Goal: Transaction & Acquisition: Purchase product/service

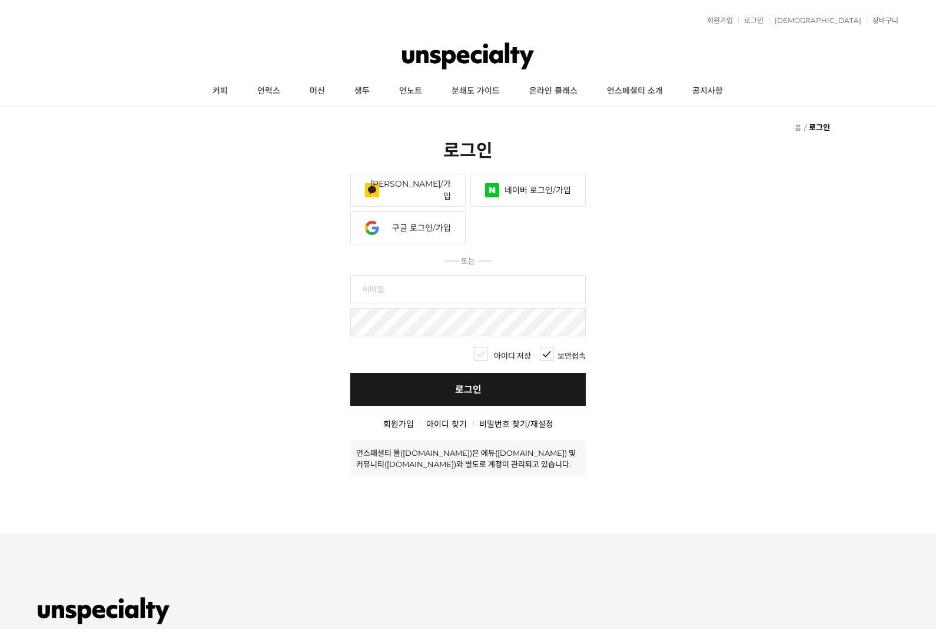
click at [506, 54] on img at bounding box center [468, 55] width 132 height 35
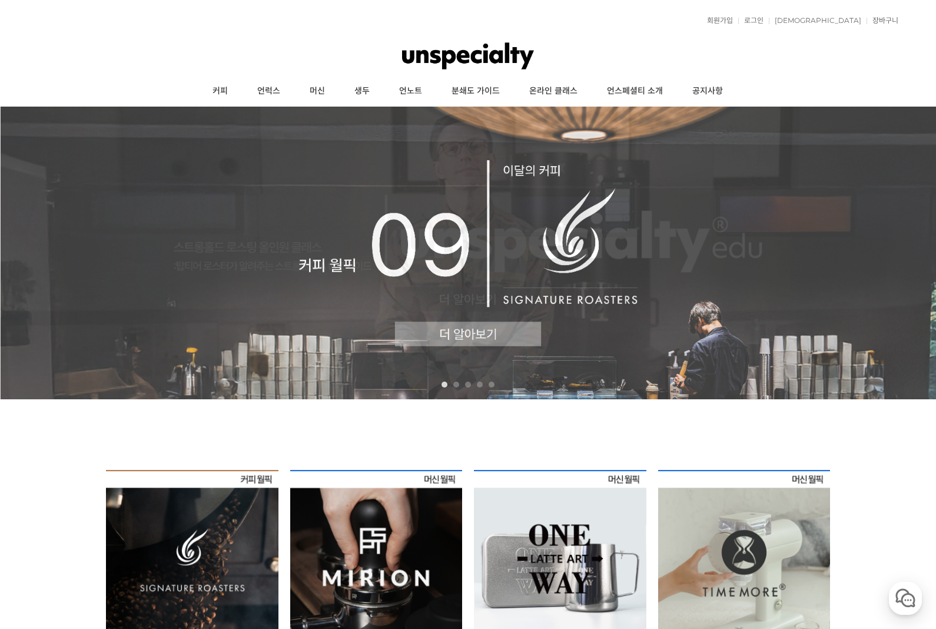
click at [764, 18] on link "로그인" at bounding box center [750, 20] width 25 height 7
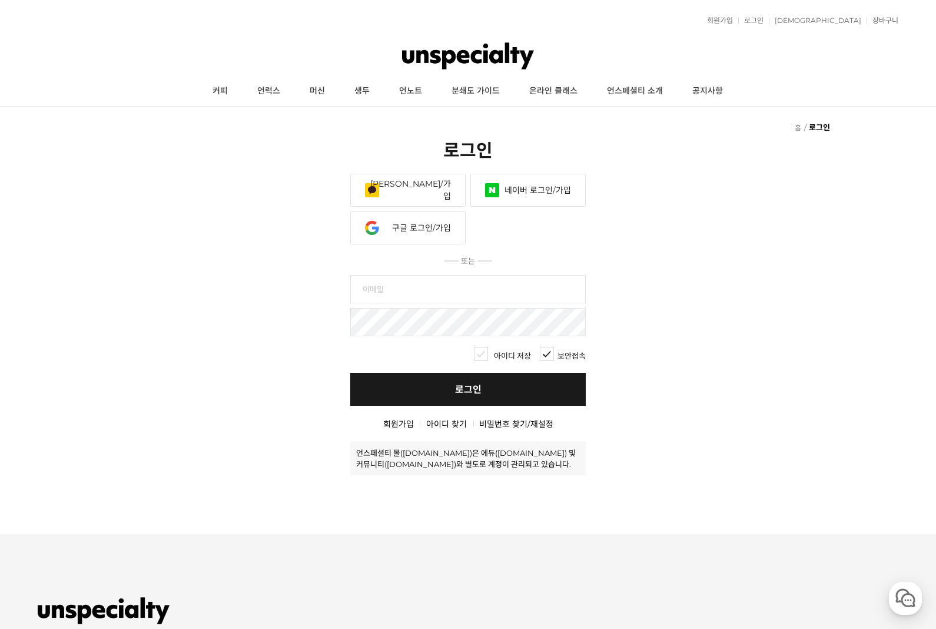
click at [446, 189] on link "카카오 로그인/가입" at bounding box center [407, 190] width 115 height 33
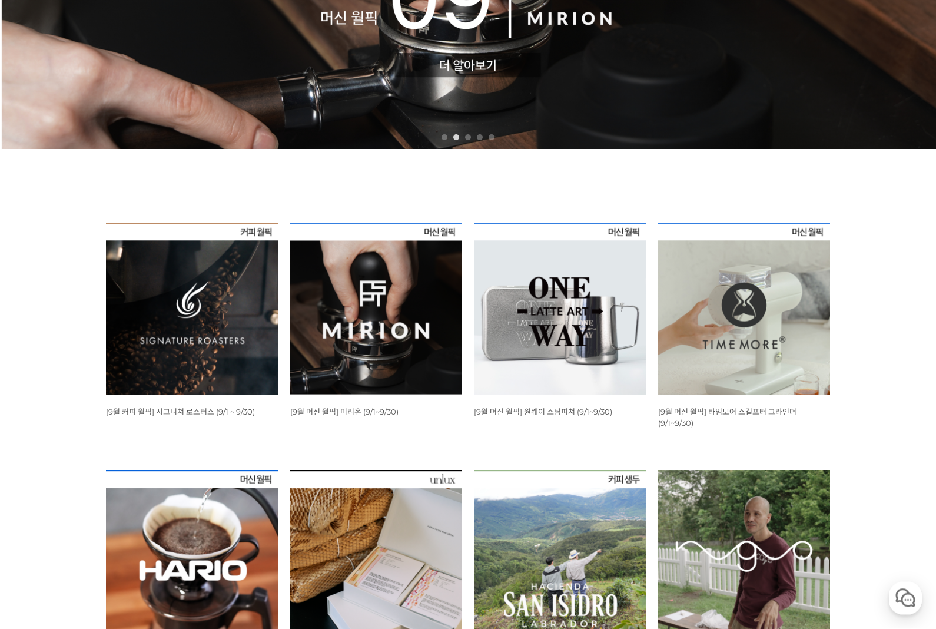
scroll to position [249, 0]
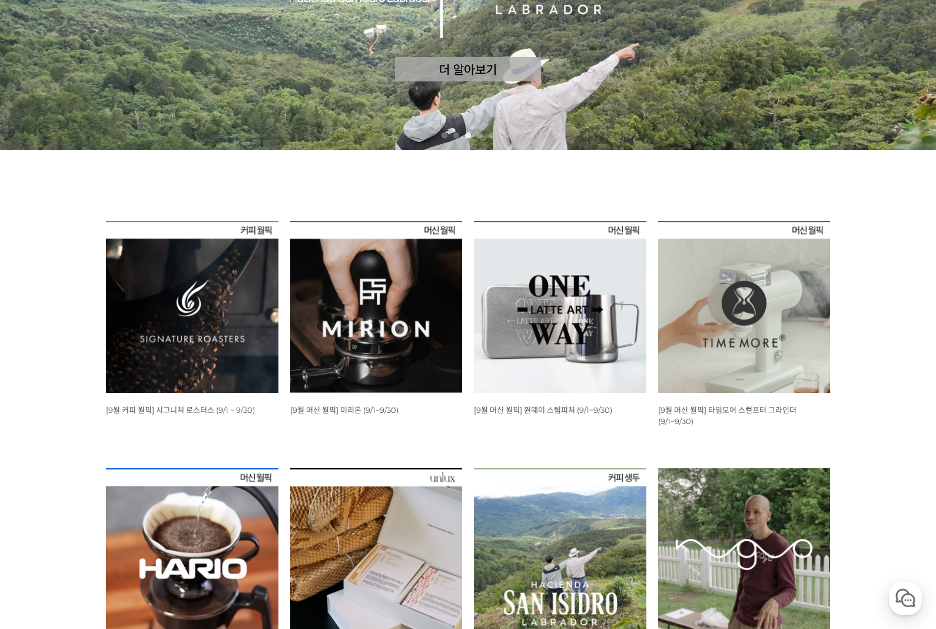
click at [144, 291] on img at bounding box center [192, 307] width 173 height 173
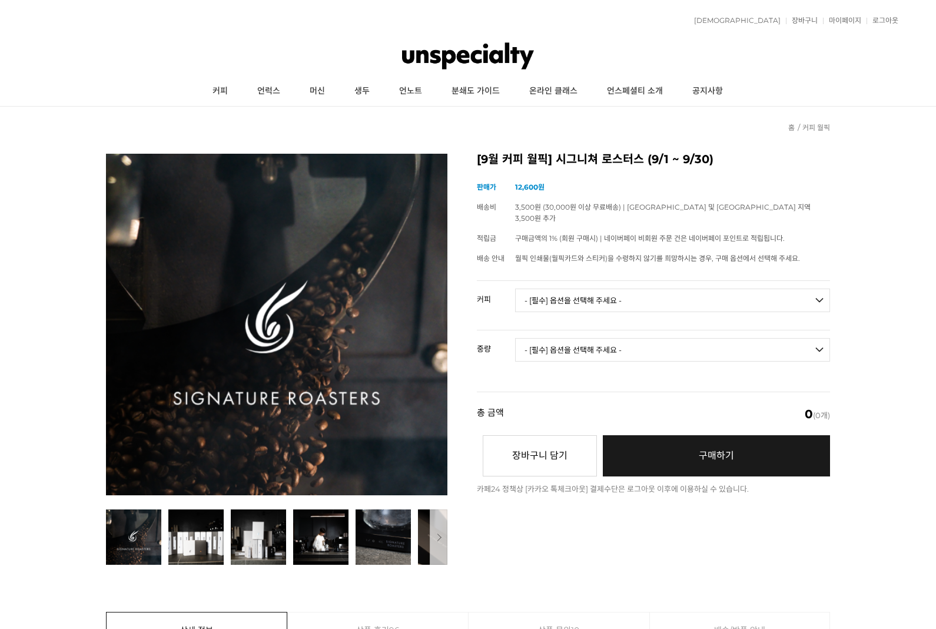
click at [721, 288] on select "- [필수] 옵션을 선택해 주세요 - ------------------- 언스페셜티 분쇄도 가이드 종이(주문 1건당 최대 1개 제공) 월픽 인…" at bounding box center [672, 300] width 315 height 24
select select "시너지 블렌드"
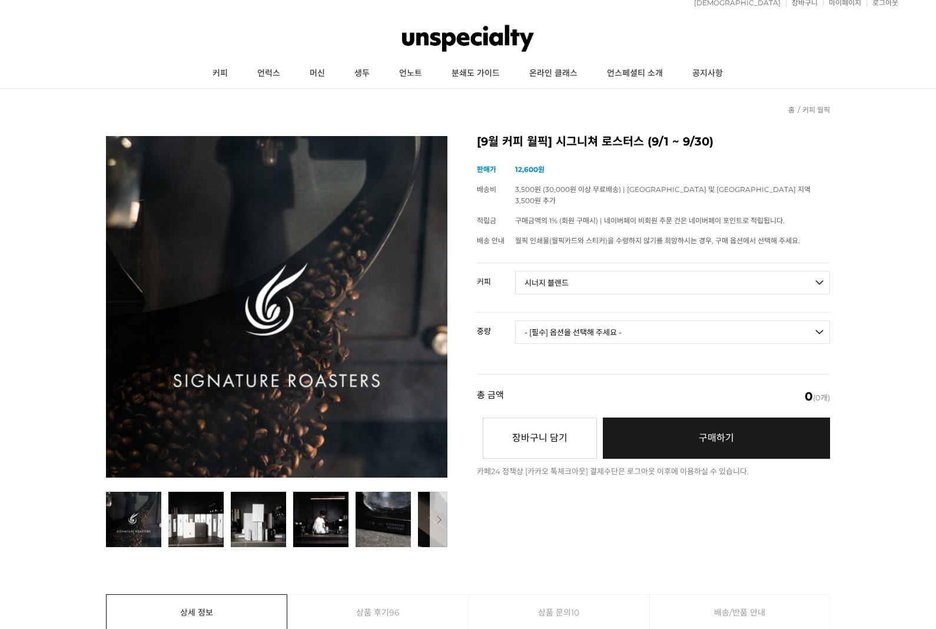
click at [719, 271] on select "- [필수] 옵션을 선택해 주세요 - ------------------- 언스페셜티 분쇄도 가이드 종이(주문 1건당 최대 1개 제공) 월픽 인…" at bounding box center [672, 283] width 315 height 24
click at [796, 320] on select "- [필수] 옵션을 선택해 주세요 - ------------------- 200g 500g 1kg" at bounding box center [672, 332] width 315 height 24
click at [746, 328] on select "- [필수] 옵션을 선택해 주세요 - ------------------- 200g 500g 1kg" at bounding box center [672, 332] width 315 height 24
select select "200g"
select select "*"
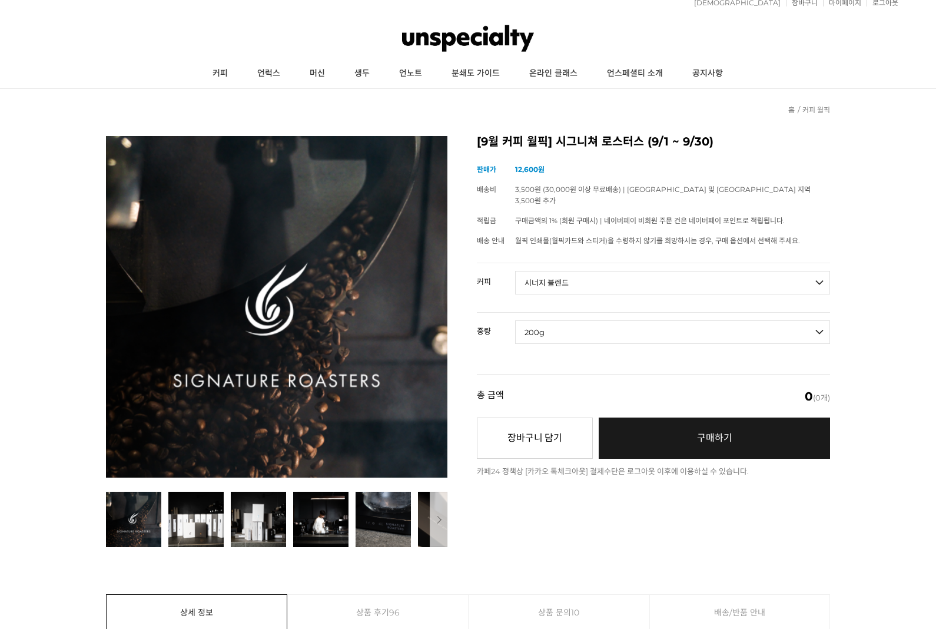
select select "*"
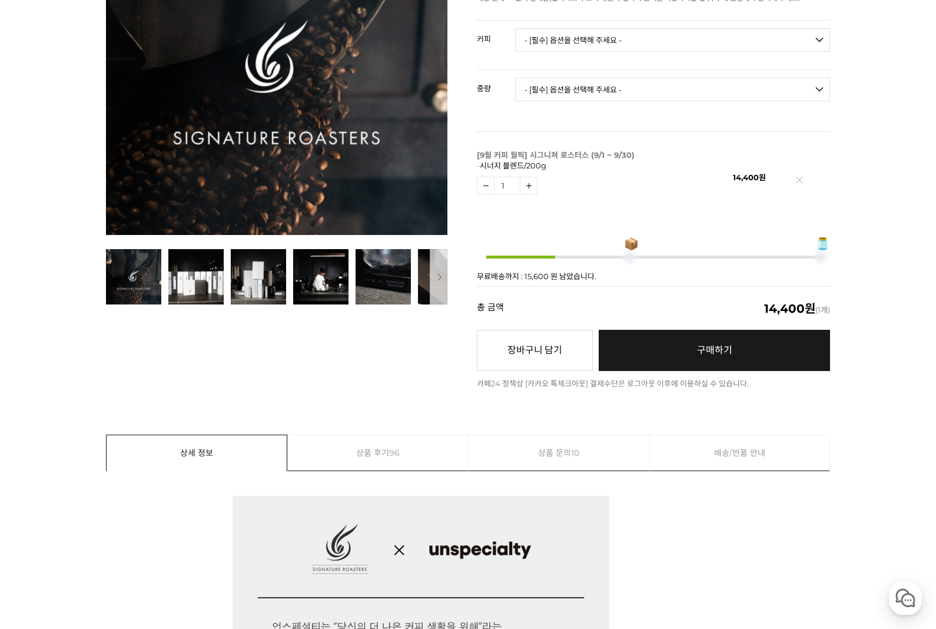
scroll to position [247, 0]
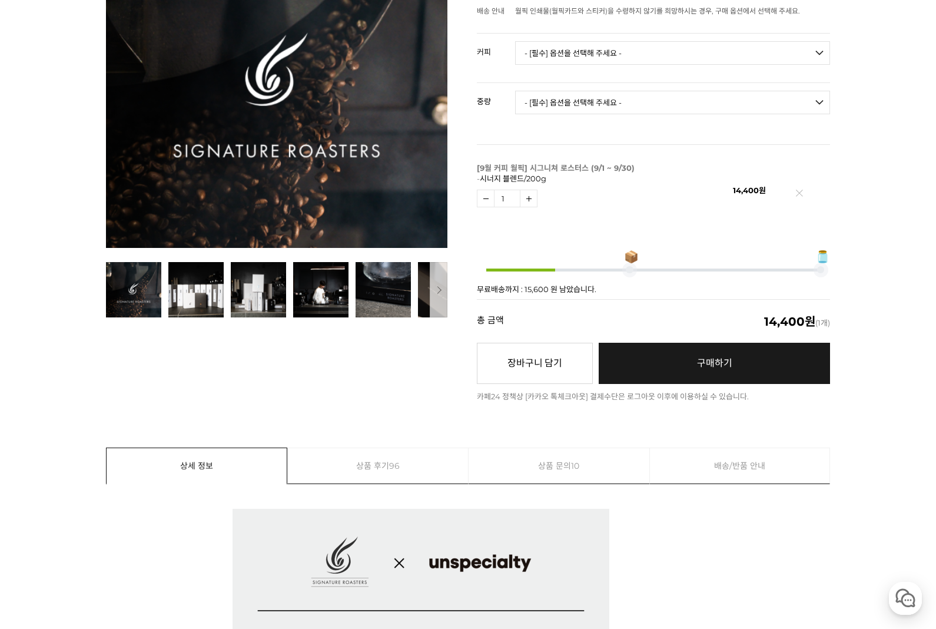
click at [560, 347] on button "장바구니 담기" at bounding box center [535, 363] width 116 height 41
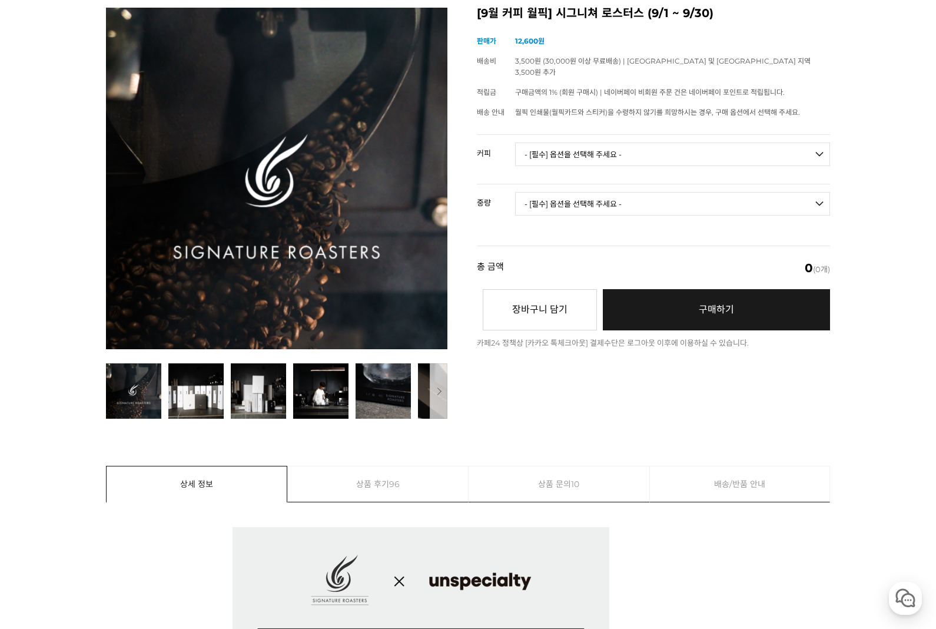
scroll to position [121, 0]
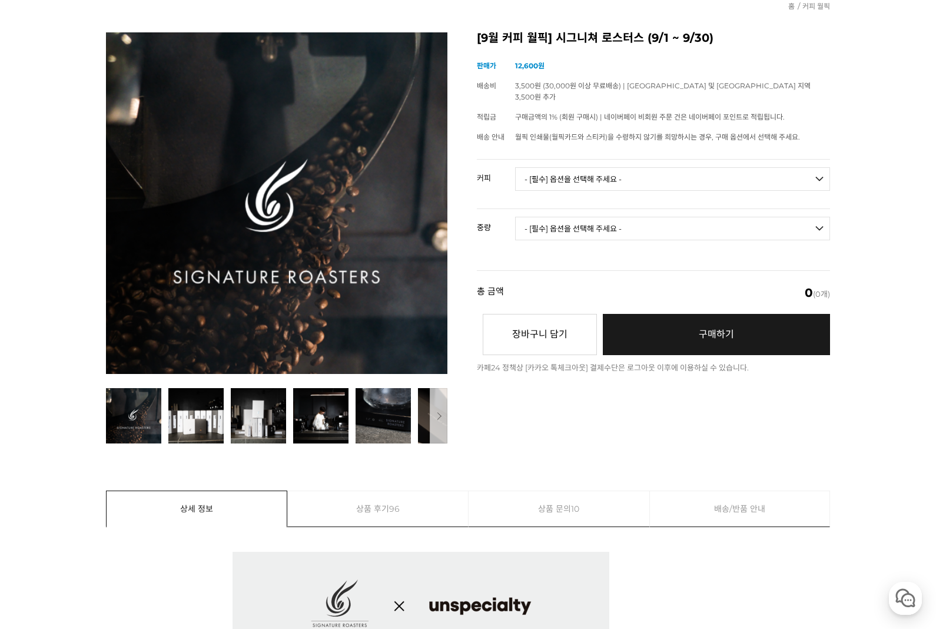
click at [736, 167] on select "- [필수] 옵션을 선택해 주세요 - ------------------- 언스페셜티 분쇄도 가이드 종이(주문 1건당 최대 1개 제공) 월픽 인…" at bounding box center [672, 179] width 315 height 24
select select "언스페셜티 분쇄도 가이드 종이(주문 1건당 최대 1개 제공)"
click at [689, 217] on select "- [필수] 옵션을 선택해 주세요 - ------------------- 해당없음" at bounding box center [672, 229] width 315 height 24
select select "해당없음"
select select "*"
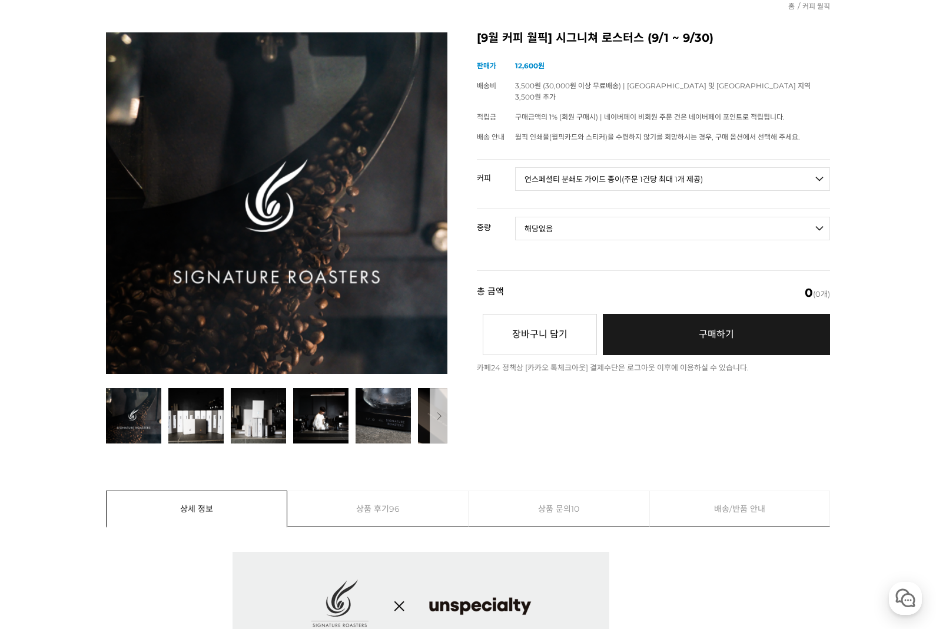
select select "*"
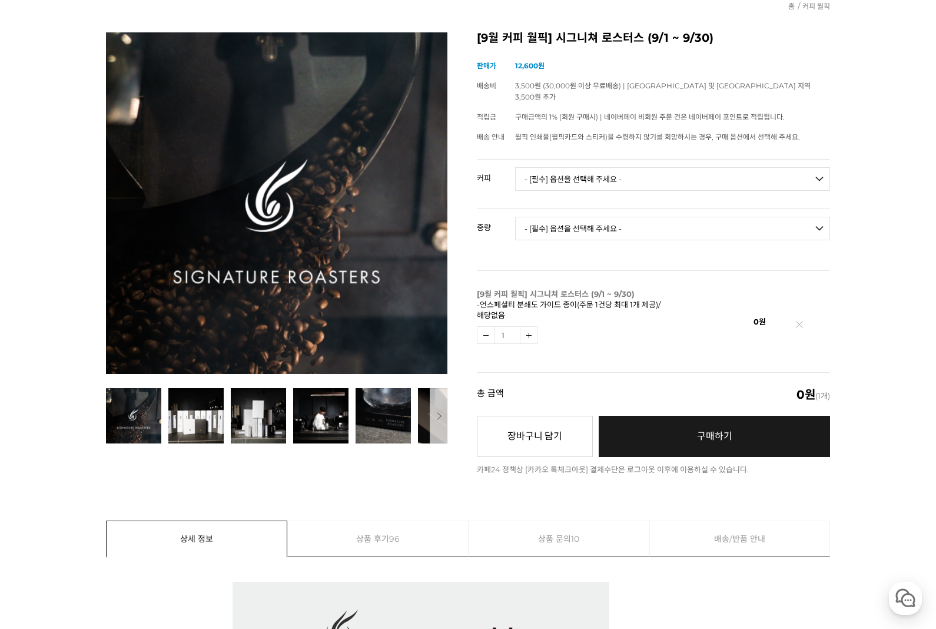
click at [563, 423] on button "장바구니 담기" at bounding box center [535, 436] width 116 height 41
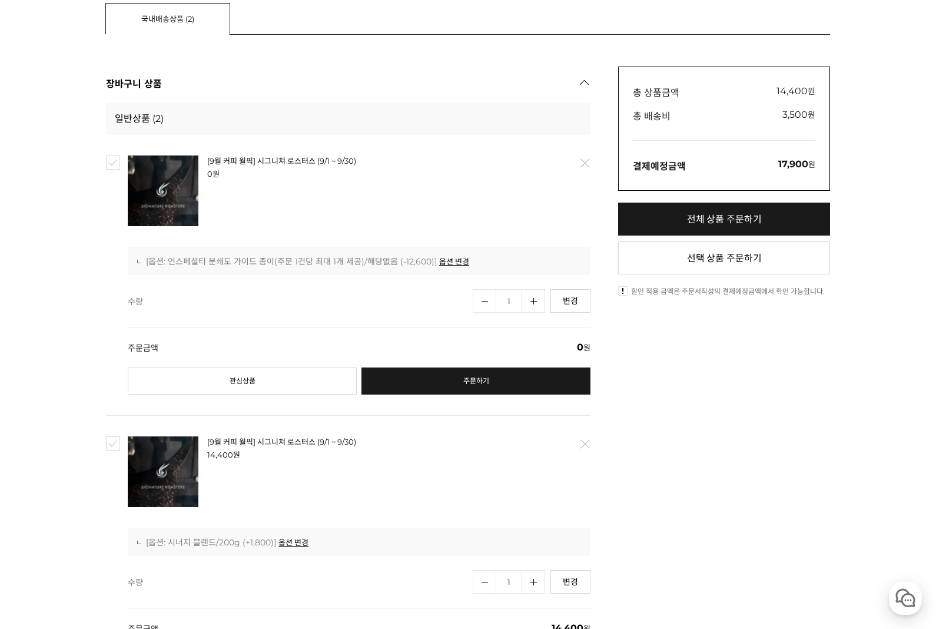
scroll to position [246, 0]
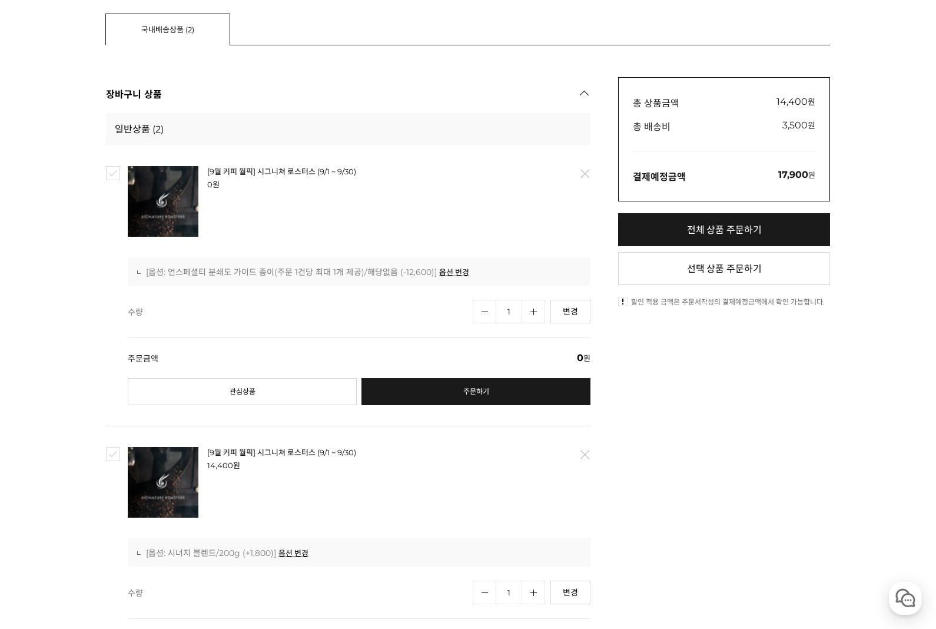
click at [769, 227] on link "전체 상품 주문하기" at bounding box center [724, 229] width 212 height 33
checkbox input "true"
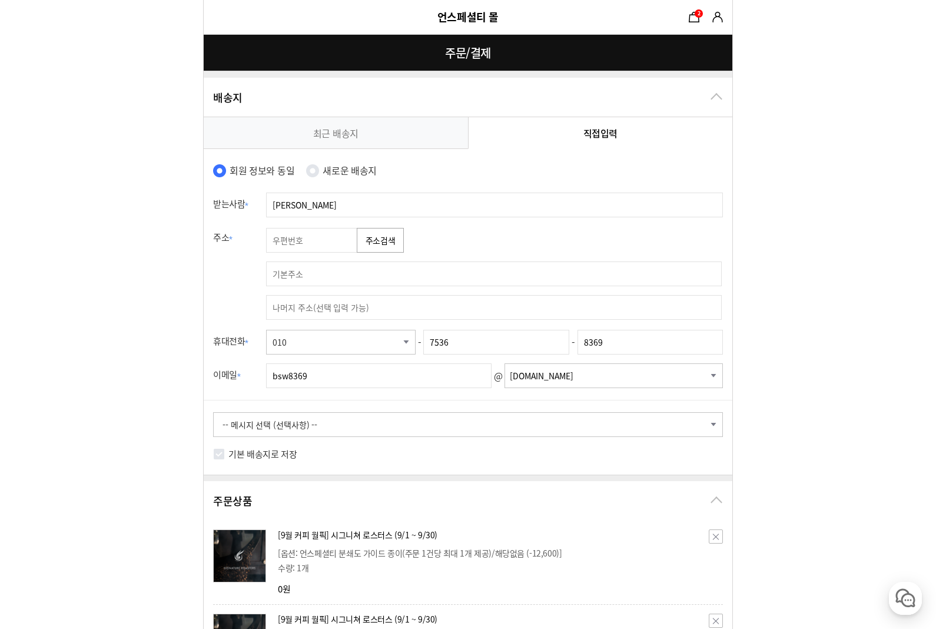
click at [342, 244] on input "text" at bounding box center [313, 240] width 94 height 25
click at [409, 276] on input "text" at bounding box center [494, 273] width 456 height 25
click at [370, 232] on button "주소검색" at bounding box center [380, 240] width 47 height 25
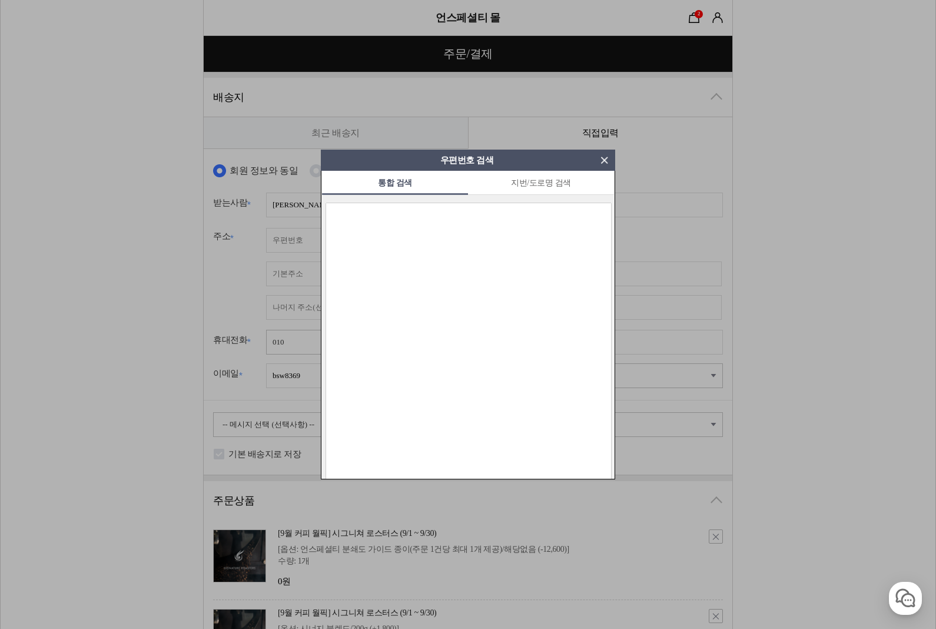
type input "16455"
type input "경기 수원시 팔달구 덕영대로 899 세진브론즈빌"
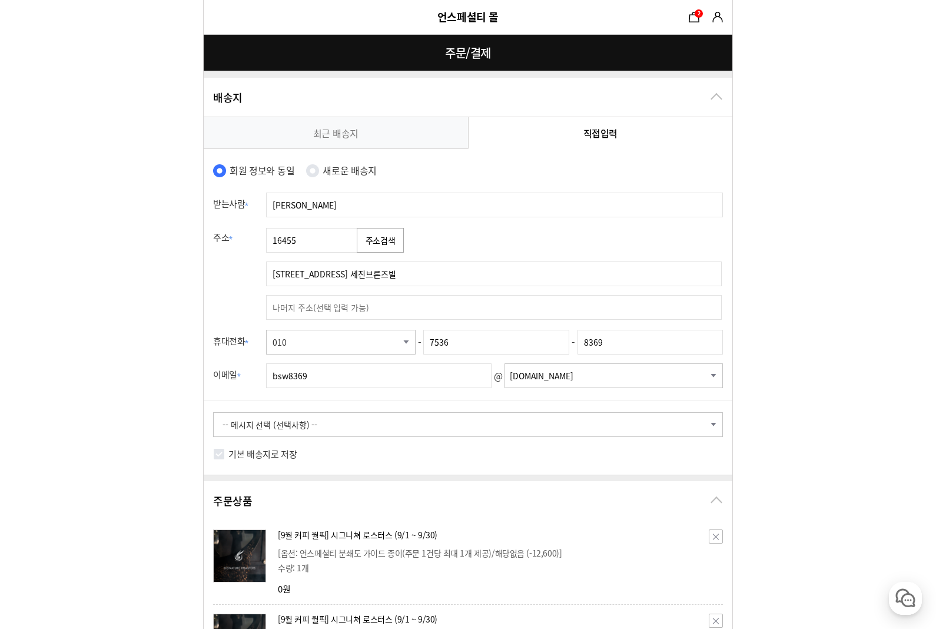
click at [530, 303] on input "text" at bounding box center [494, 307] width 456 height 25
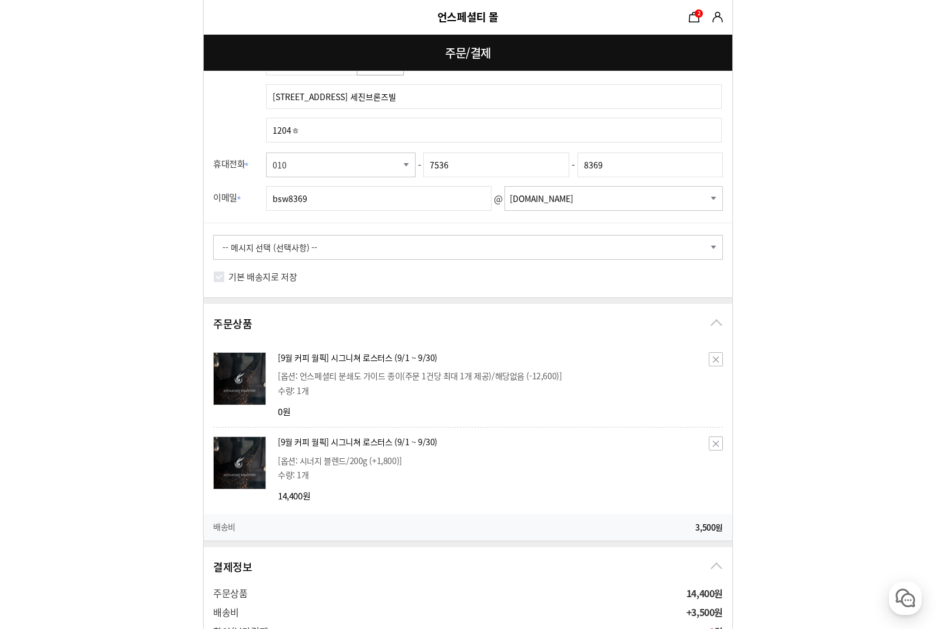
click at [528, 135] on input "1204ㅎ" at bounding box center [494, 130] width 456 height 25
type input "1204호"
click at [781, 108] on form "주문 정보 undefined(bsw8369@gmail.com) 상품 수령 스토어픽업을 사용할 수 없는 상품이 포함되어 있어 일반 배송사만 선택…" at bounding box center [468, 622] width 936 height 1599
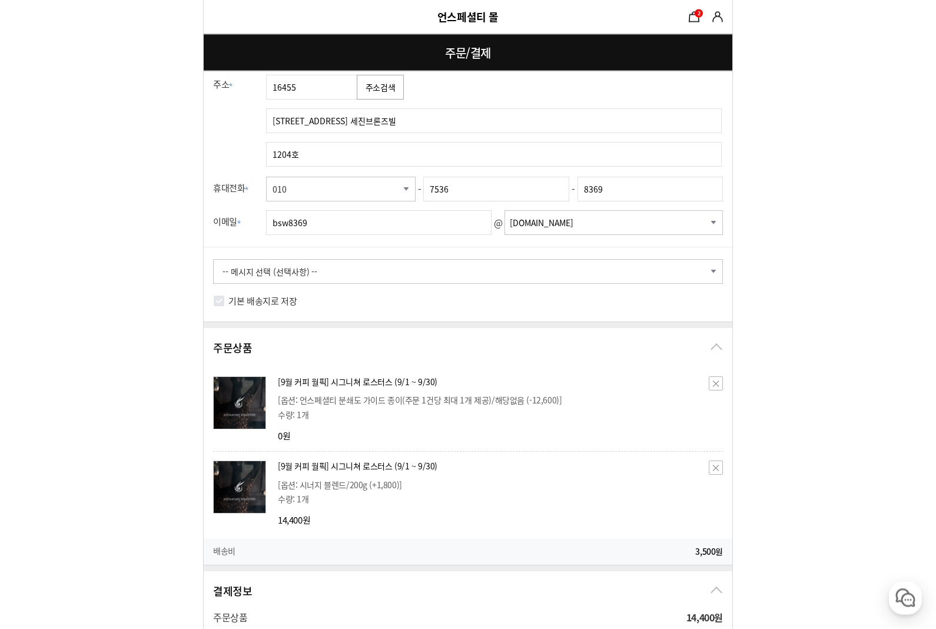
scroll to position [152, 0]
click at [709, 225] on input "gmail.com" at bounding box center [610, 223] width 202 height 24
click at [701, 220] on input "gmail.com" at bounding box center [610, 223] width 202 height 24
click at [715, 223] on select "-이메일 선택- naver.com daum.net nate.com hotmail.com yahoo.com empas.com korea.com …" at bounding box center [614, 223] width 218 height 25
select select "naver.com"
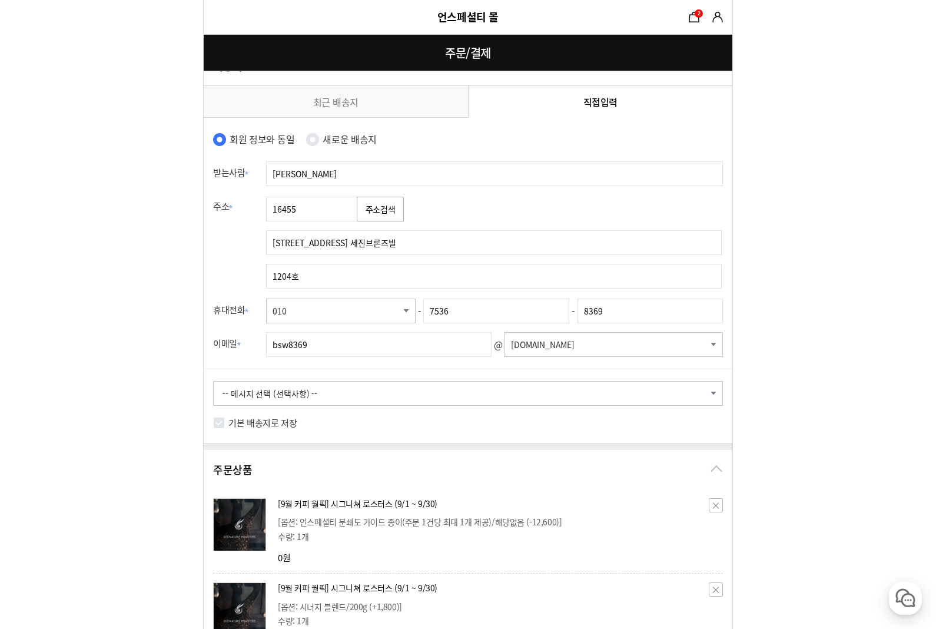
scroll to position [12, 0]
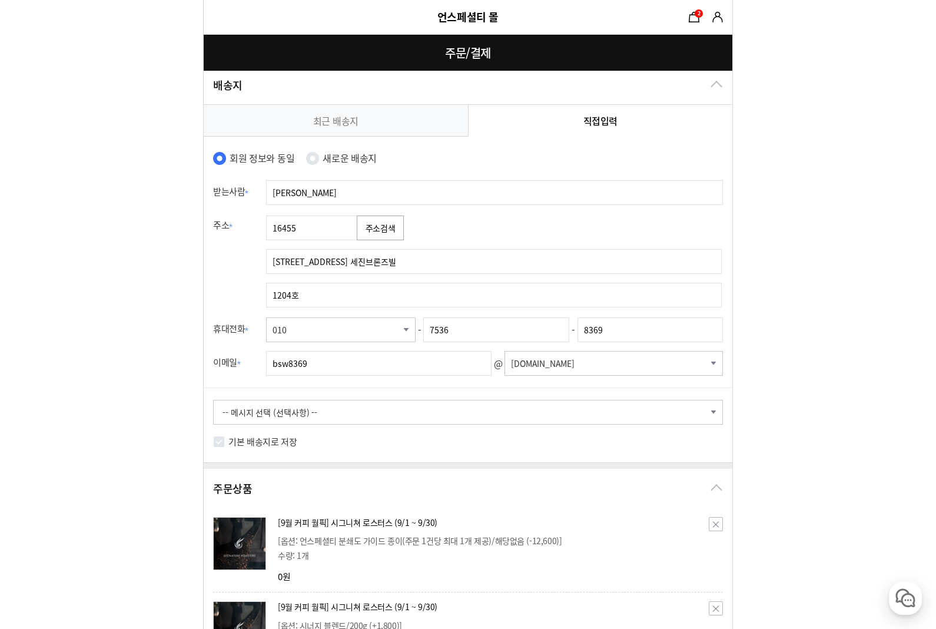
click at [231, 412] on select "-- 메시지 선택 (선택사항) -- 배송 전에 미리 연락바랍니다. 부재 시 경비실에 맡겨주세요. 부재 시 문 앞에 놓아주세요. 빠른 배송 부탁…" at bounding box center [468, 412] width 510 height 25
click at [224, 442] on input "기본 배송지로 저장" at bounding box center [219, 442] width 12 height 12
checkbox input "true"
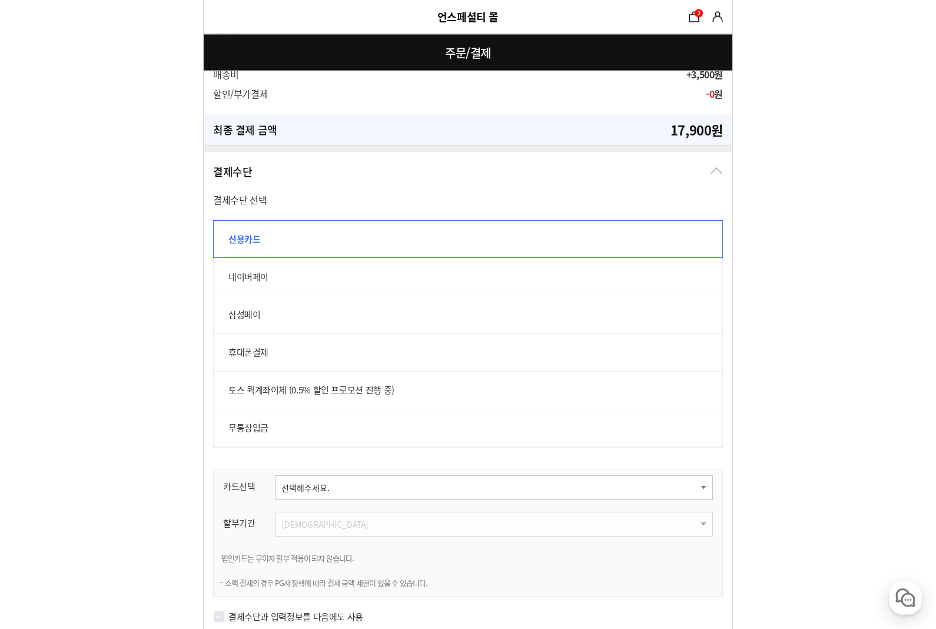
scroll to position [715, 0]
click at [655, 375] on label "토스 퀵계좌이체 (0.5% 할인 프로모션 진행 중)" at bounding box center [468, 390] width 510 height 38
click at [226, 375] on input "토스 퀵계좌이체 (0.5% 할인 프로모션 진행 중)" at bounding box center [219, 377] width 13 height 13
radio input "true"
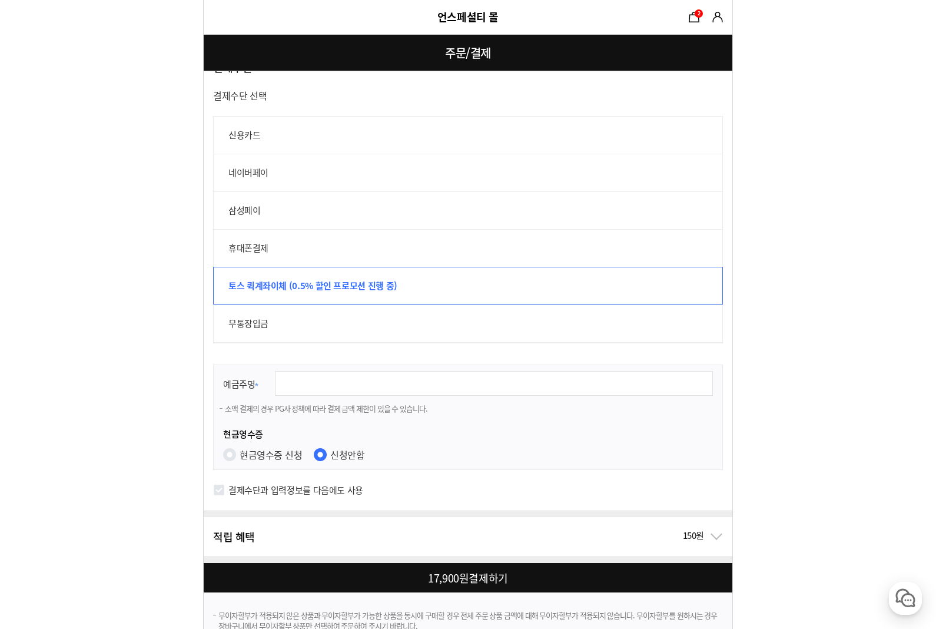
scroll to position [816, 0]
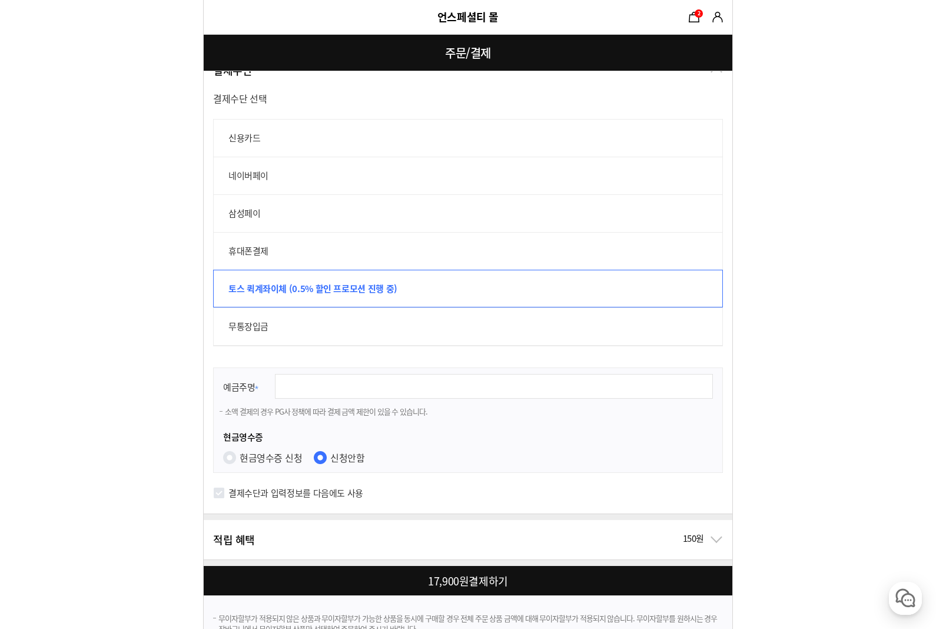
click at [233, 459] on input "현금영수증 신청" at bounding box center [229, 457] width 13 height 13
radio input "true"
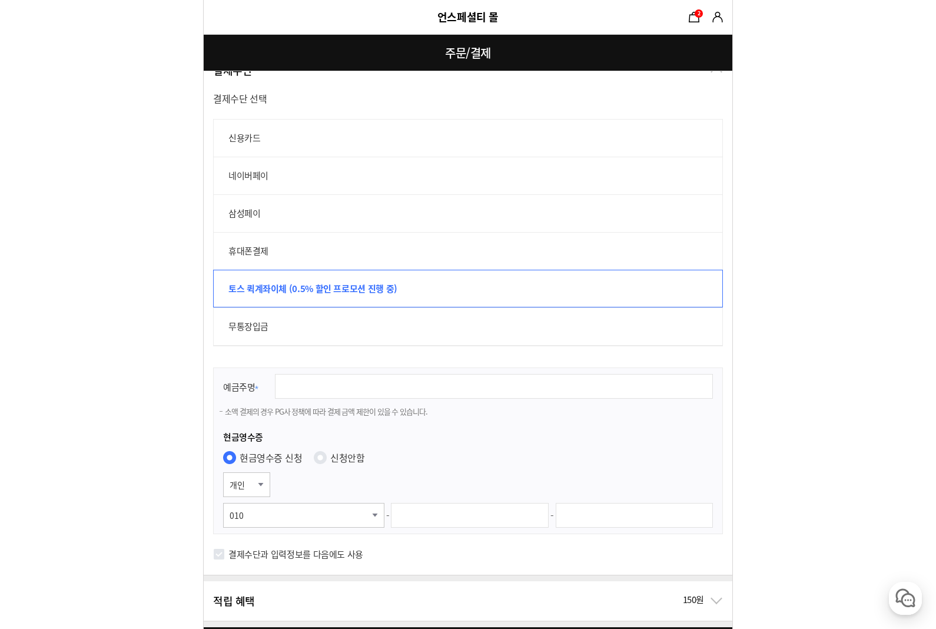
click at [516, 513] on input "text" at bounding box center [470, 515] width 158 height 25
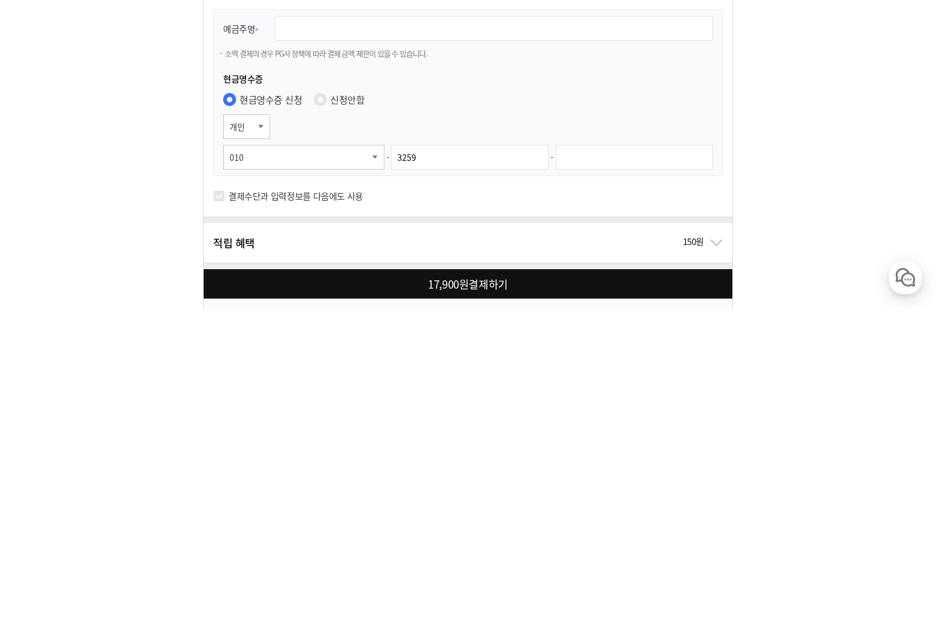
type input "3259"
click at [618, 466] on input "text" at bounding box center [635, 478] width 158 height 25
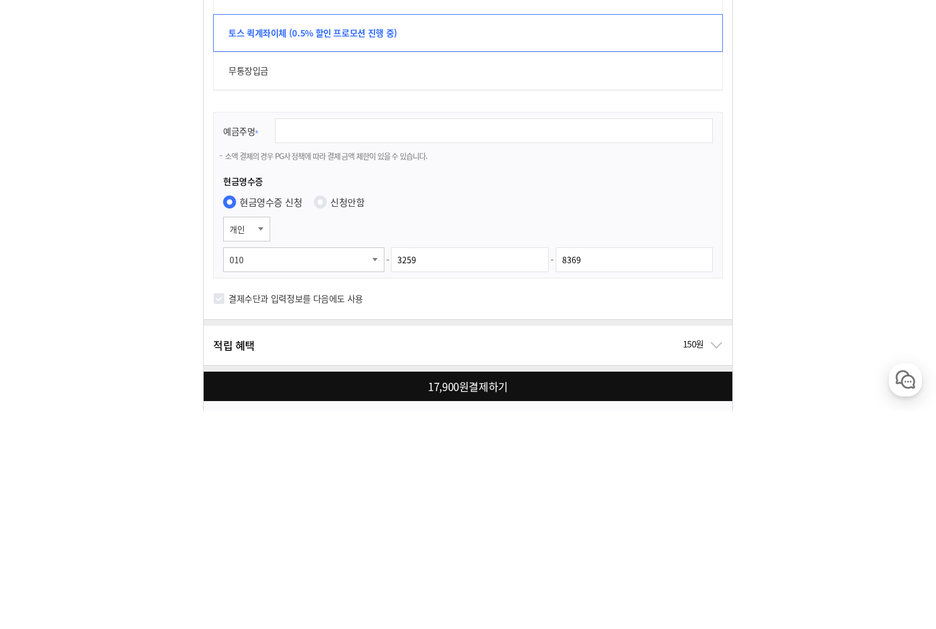
type input "8369"
click at [511, 337] on input "text" at bounding box center [494, 349] width 438 height 25
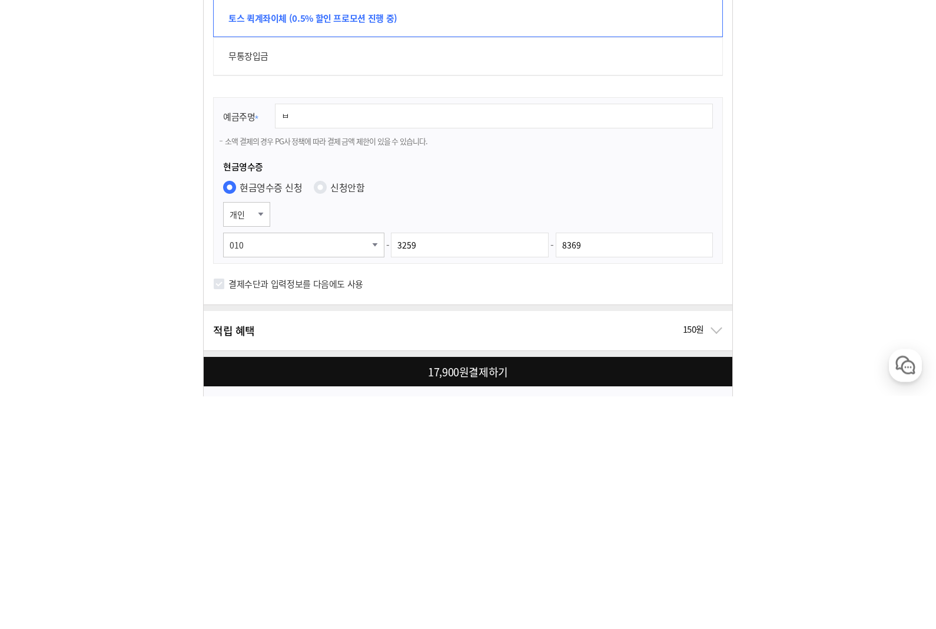
type input "배"
type input "백승우"
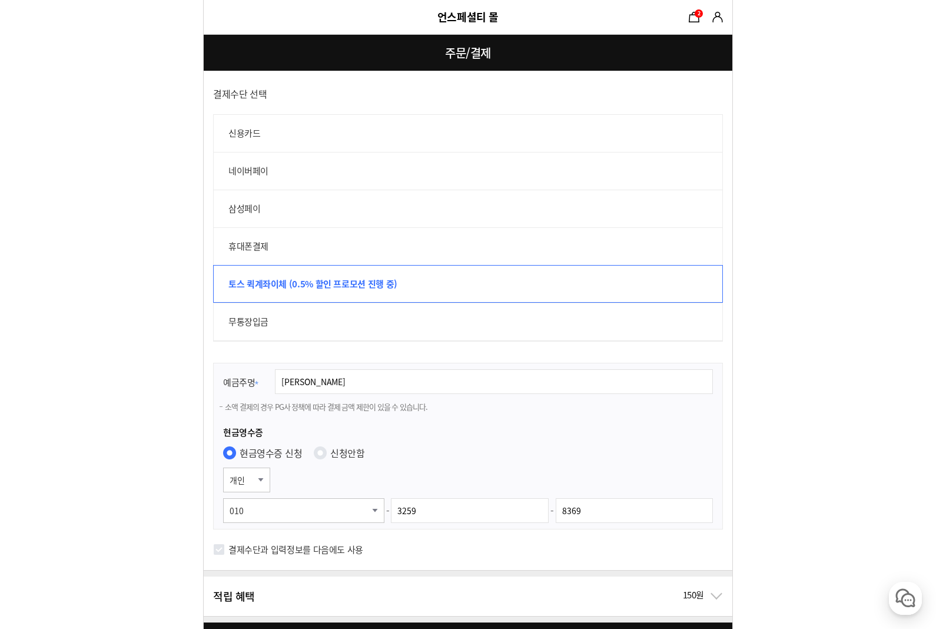
scroll to position [816, 0]
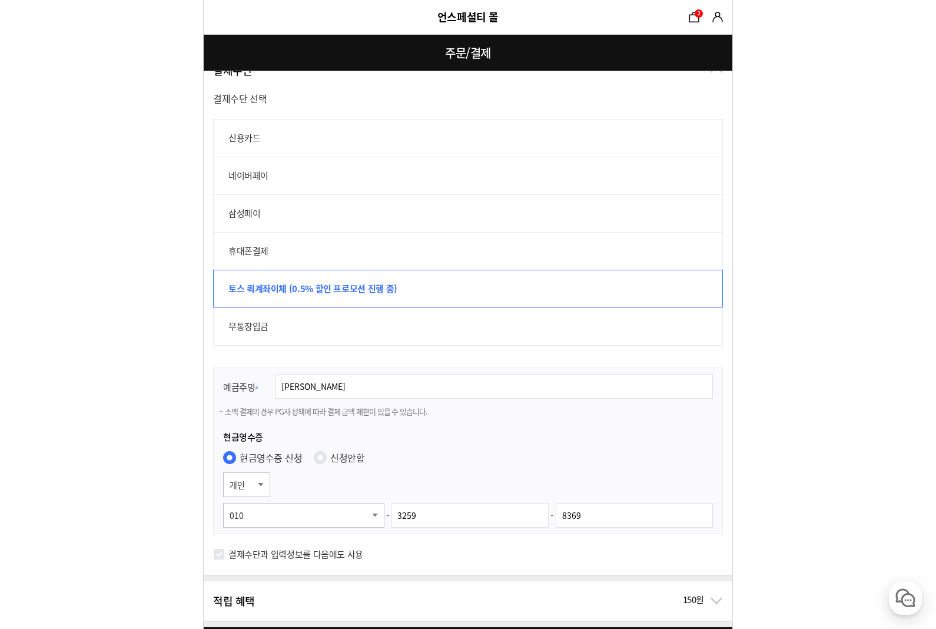
click at [628, 140] on label "신용카드" at bounding box center [468, 138] width 510 height 38
click at [226, 132] on input "신용카드" at bounding box center [219, 125] width 13 height 13
radio input "true"
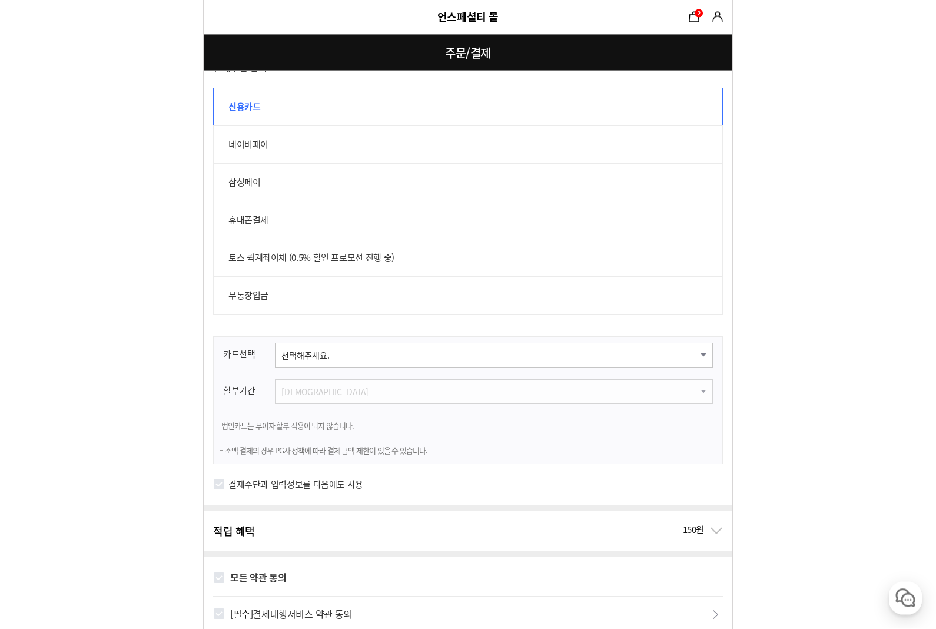
scroll to position [847, 0]
click at [646, 149] on label "네이버페이" at bounding box center [468, 144] width 510 height 38
click at [226, 138] on input "네이버페이" at bounding box center [219, 131] width 13 height 13
radio input "true"
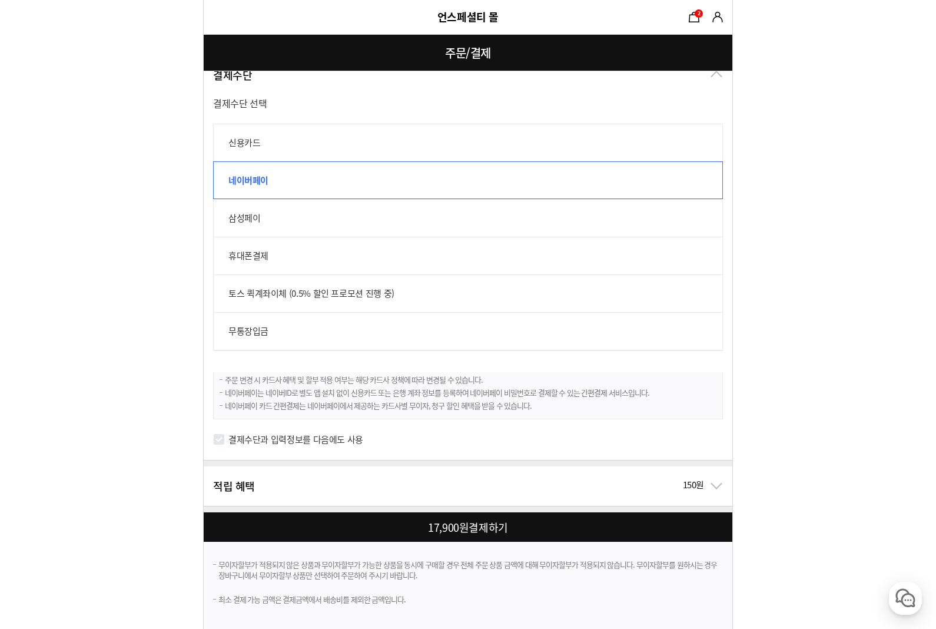
scroll to position [761, 0]
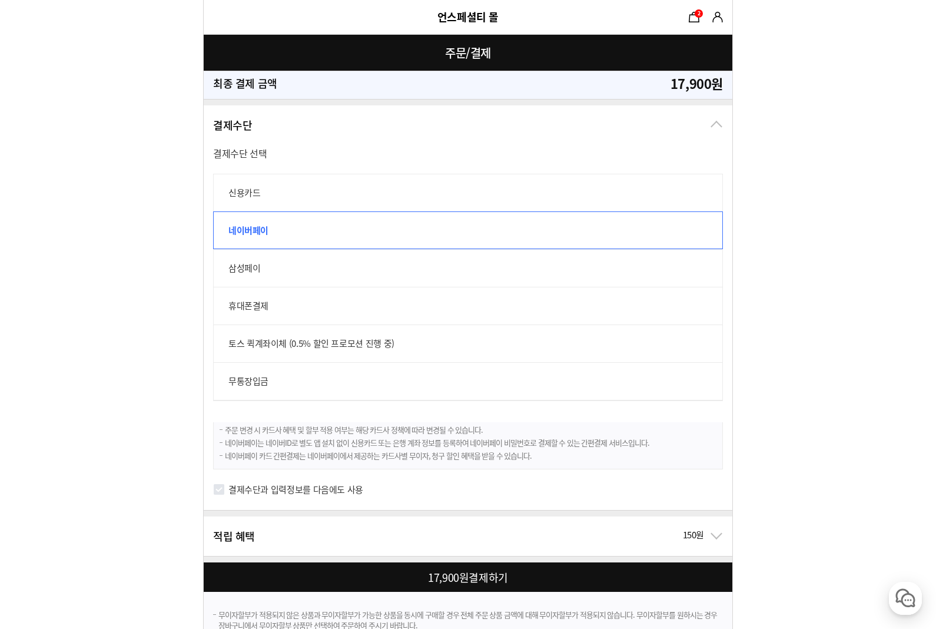
click at [638, 188] on label "신용카드" at bounding box center [468, 193] width 510 height 38
click at [226, 187] on input "신용카드" at bounding box center [219, 180] width 13 height 13
radio input "true"
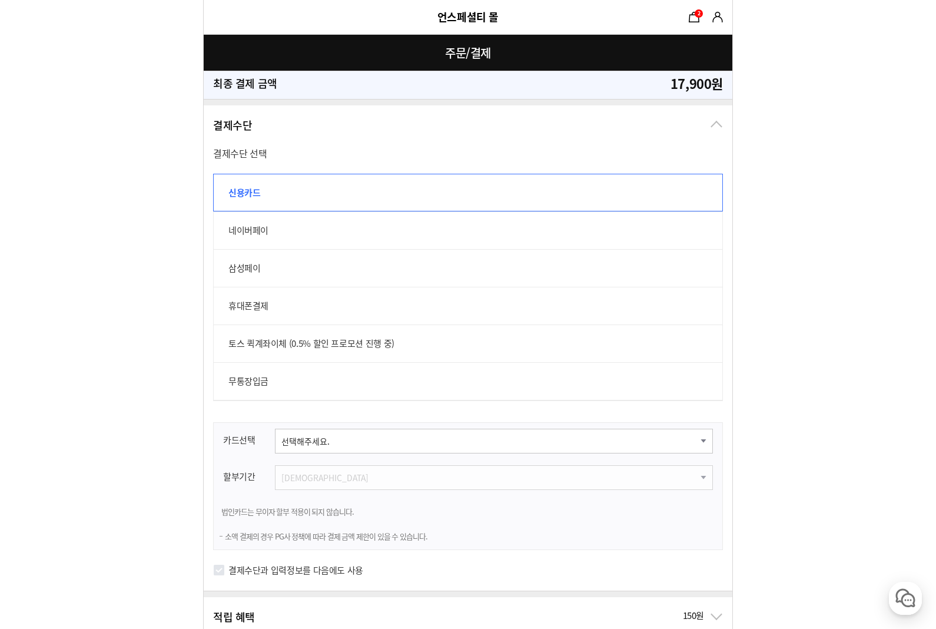
click at [622, 447] on select "선택해주세요. 신한카드 비씨카드 우리카드 KB국민카드 롯데카드 현대카드 삼성카드 NH카드 하나카드 씨티카드 카카오뱅크 광주카드 전북카드 수협카…" at bounding box center [494, 441] width 438 height 25
click at [618, 297] on label "휴대폰결제" at bounding box center [468, 306] width 510 height 38
click at [226, 297] on input "휴대폰결제" at bounding box center [219, 293] width 13 height 13
radio input "true"
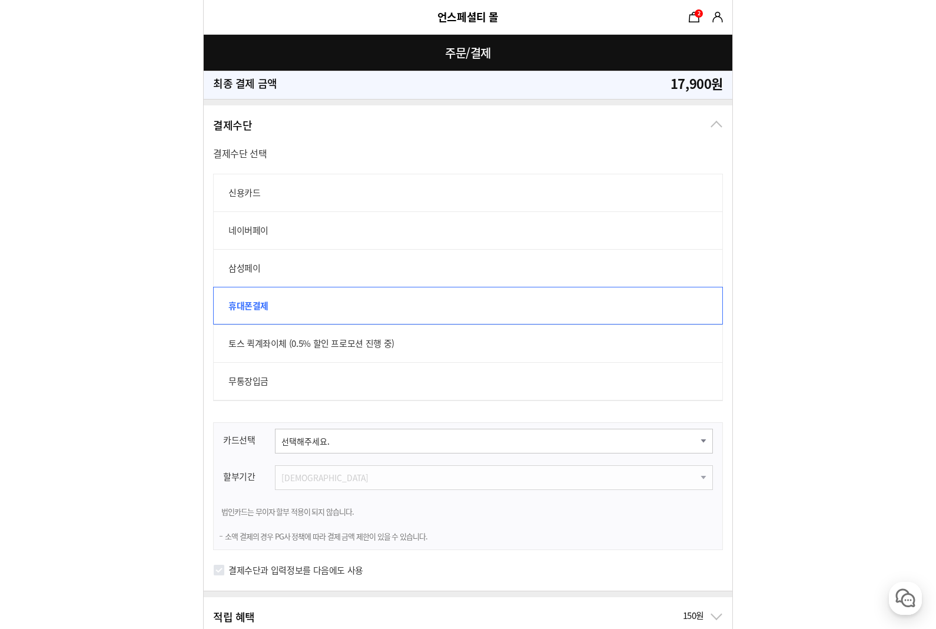
scroll to position [735, 0]
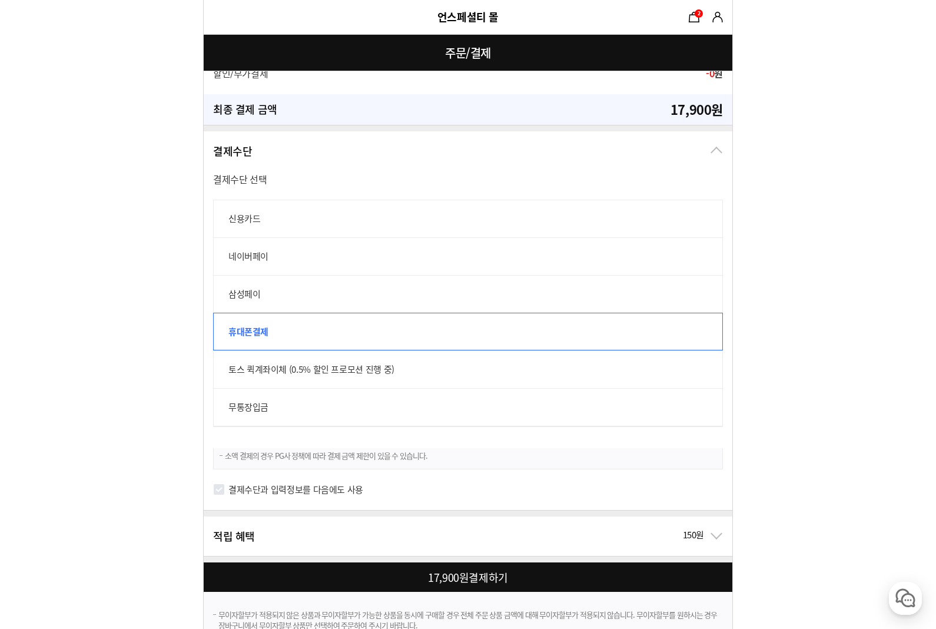
click at [602, 228] on label "신용카드" at bounding box center [468, 219] width 510 height 38
click at [226, 213] on input "신용카드" at bounding box center [219, 206] width 13 height 13
radio input "true"
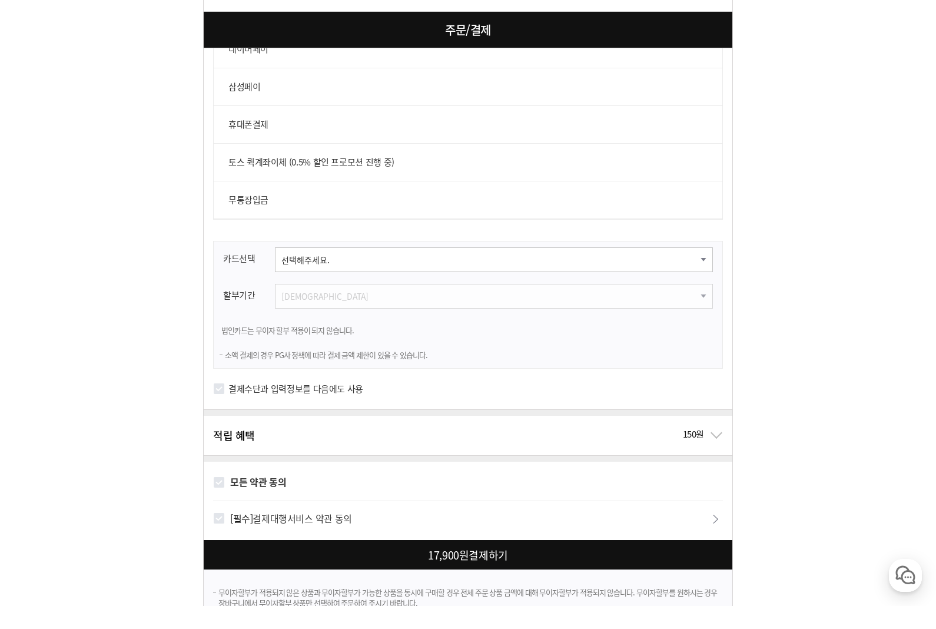
scroll to position [967, 0]
